Goal: Information Seeking & Learning: Check status

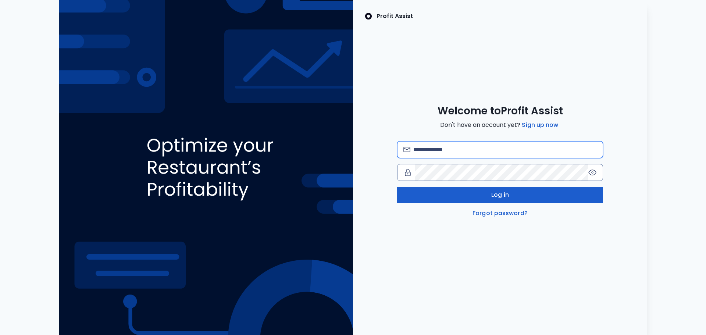
type input "**********"
click at [462, 194] on button "Log in" at bounding box center [500, 195] width 206 height 16
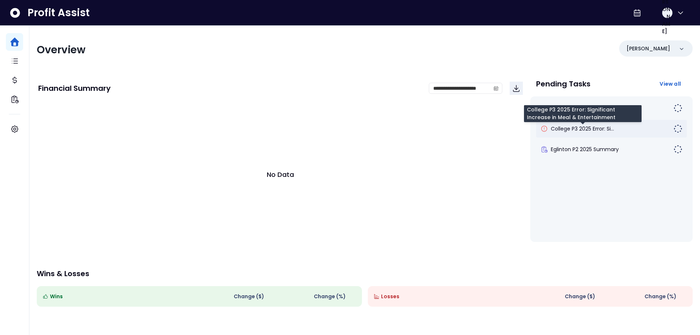
click at [583, 130] on span "College P3 2025 Error: Si..." at bounding box center [582, 128] width 63 height 7
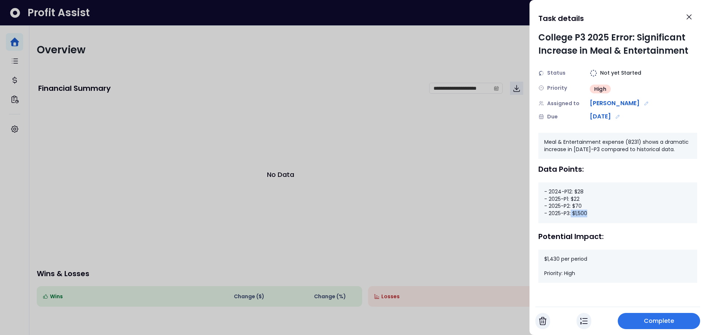
drag, startPoint x: 587, startPoint y: 213, endPoint x: 571, endPoint y: 213, distance: 16.2
click at [571, 213] on div "- 2024-P12: $28 - 2025-P1: $22 - 2025-P2: $70 - 2025-P3: $1,500" at bounding box center [617, 202] width 159 height 40
drag, startPoint x: 583, startPoint y: 205, endPoint x: 573, endPoint y: 206, distance: 10.3
click at [573, 206] on div "- 2024-P12: $28 - 2025-P1: $22 - 2025-P2: $70 - 2025-P3: $1,500" at bounding box center [617, 202] width 159 height 40
drag, startPoint x: 579, startPoint y: 199, endPoint x: 574, endPoint y: 199, distance: 5.5
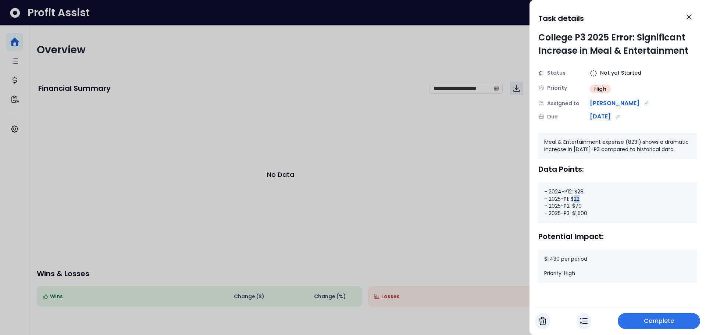
click at [574, 199] on div "- 2024-P12: $28 - 2025-P1: $22 - 2025-P2: $70 - 2025-P3: $1,500" at bounding box center [617, 202] width 159 height 40
drag, startPoint x: 584, startPoint y: 212, endPoint x: 572, endPoint y: 213, distance: 12.2
click at [572, 213] on div "- 2024-P12: $28 - 2025-P1: $22 - 2025-P2: $70 - 2025-P3: $1,500" at bounding box center [617, 202] width 159 height 40
click at [692, 16] on icon "Close" at bounding box center [689, 16] width 9 height 9
